Goal: Transaction & Acquisition: Subscribe to service/newsletter

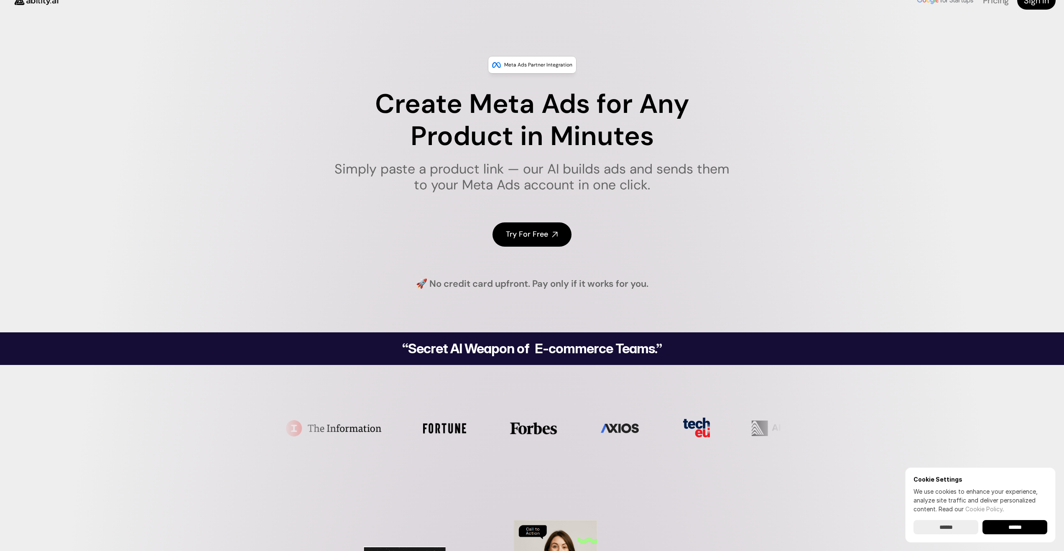
scroll to position [14, 0]
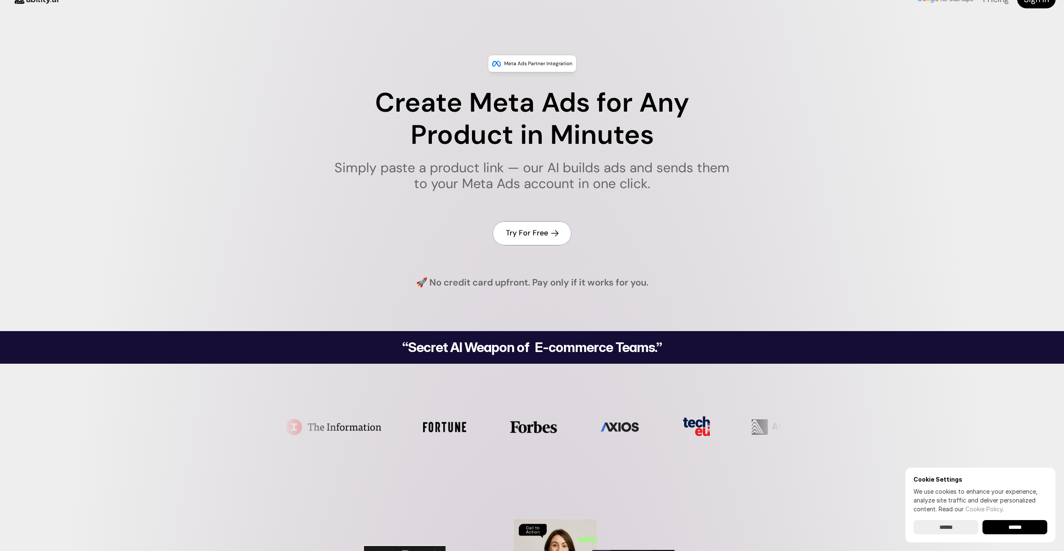
click at [534, 238] on h4 "Try For Free" at bounding box center [527, 233] width 42 height 10
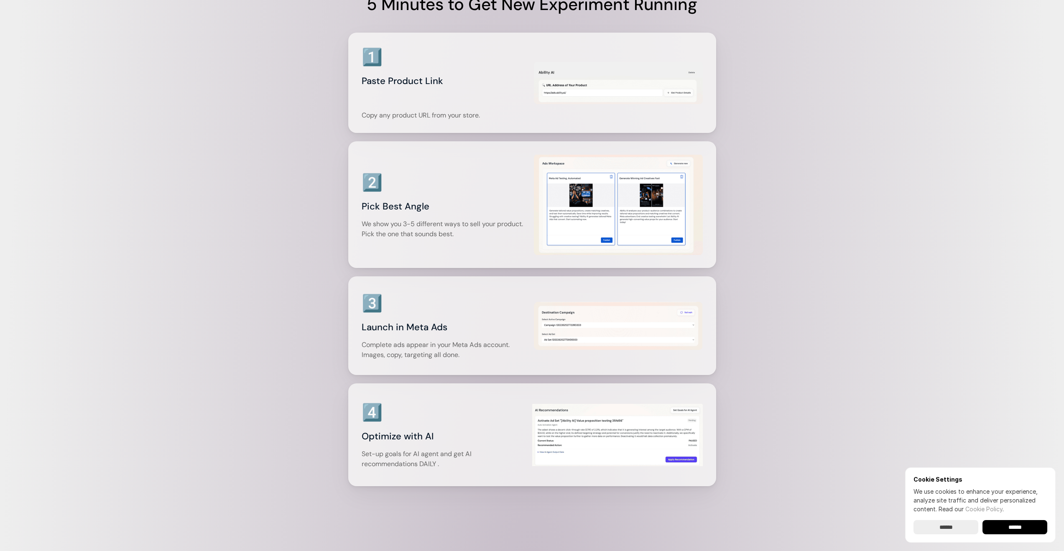
scroll to position [1204, 0]
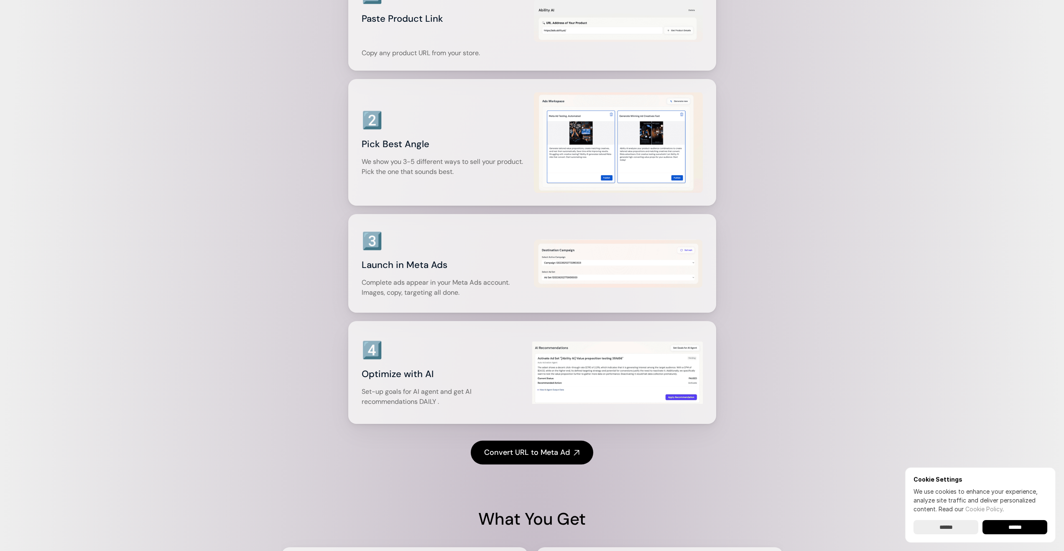
click at [496, 370] on h3 "Optimize with AI" at bounding box center [445, 374] width 167 height 17
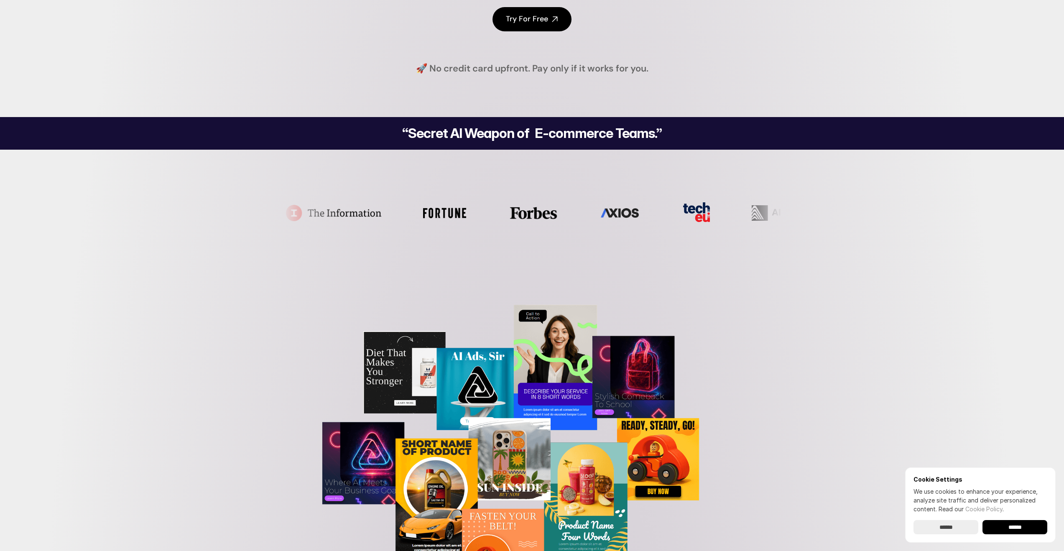
scroll to position [0, 0]
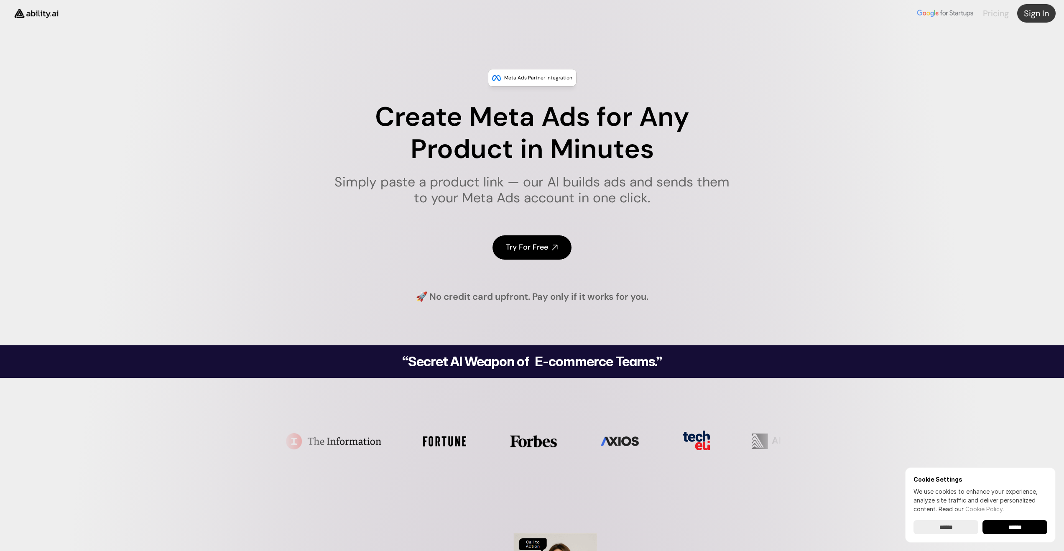
click at [1003, 12] on link "Pricing" at bounding box center [996, 13] width 26 height 11
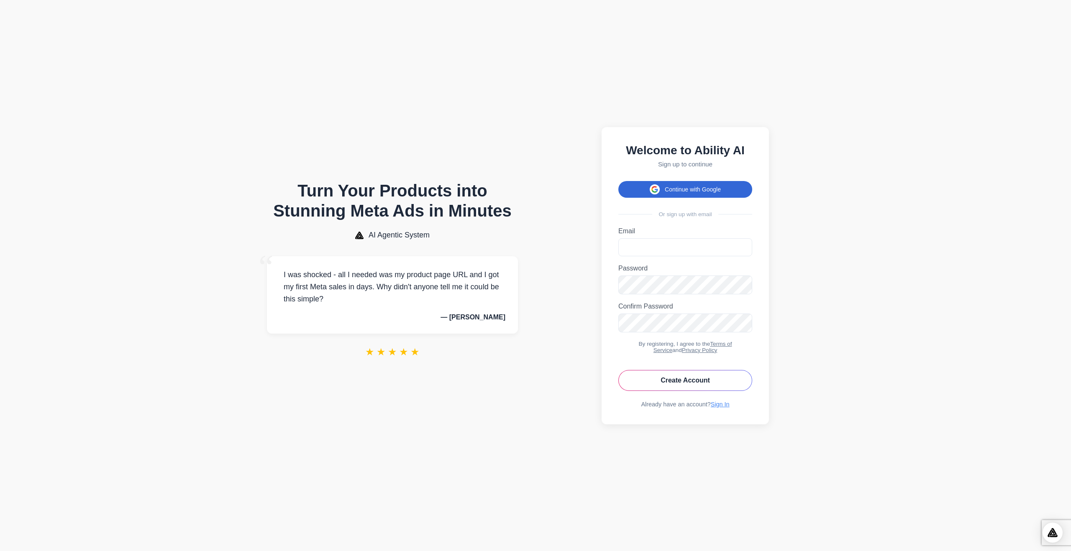
click at [695, 190] on button "Continue with Google" at bounding box center [685, 189] width 134 height 17
